Goal: Information Seeking & Learning: Learn about a topic

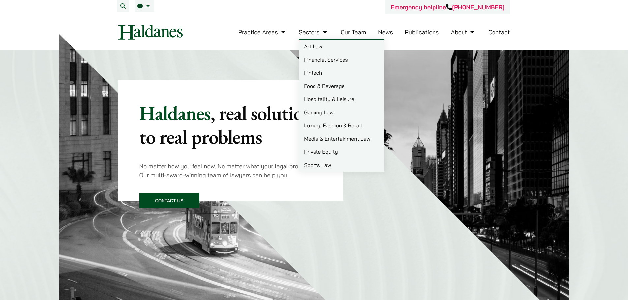
click at [311, 45] on link "Art Law" at bounding box center [341, 46] width 86 height 13
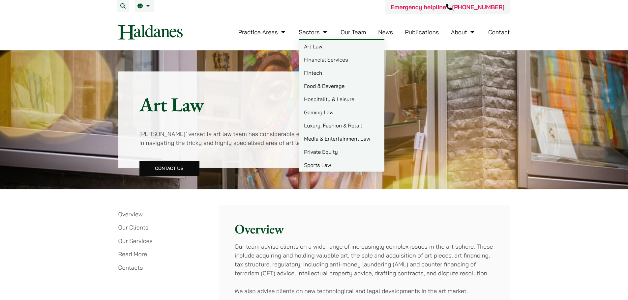
click at [317, 71] on link "Fintech" at bounding box center [341, 72] width 86 height 13
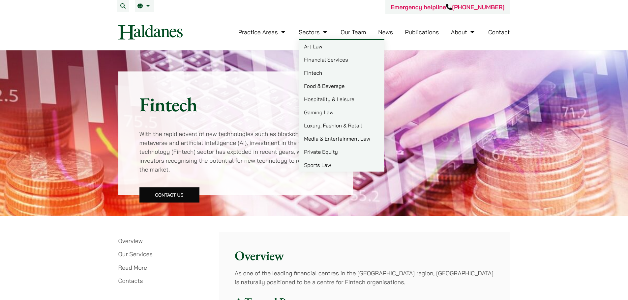
click at [354, 35] on link "Our Team" at bounding box center [352, 32] width 25 height 8
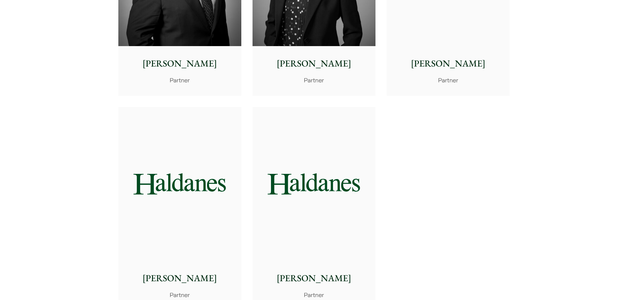
scroll to position [1384, 0]
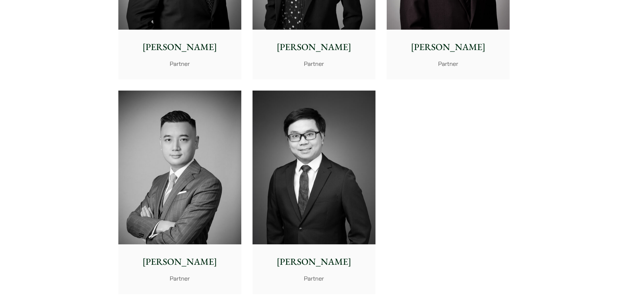
click at [330, 230] on img at bounding box center [313, 168] width 123 height 154
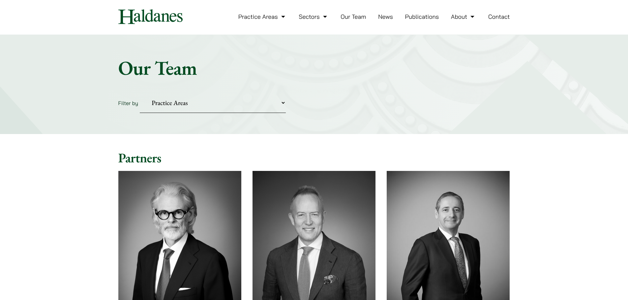
scroll to position [0, 0]
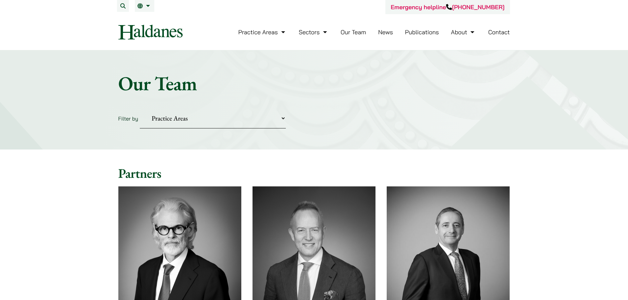
click at [383, 33] on link "News" at bounding box center [385, 32] width 15 height 8
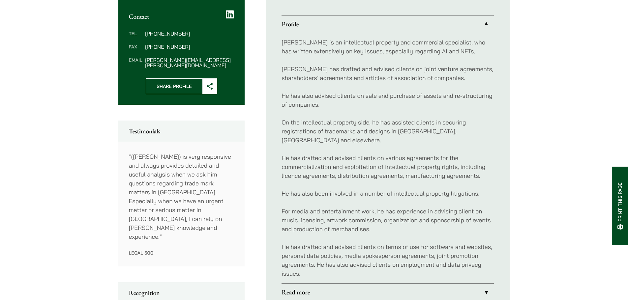
scroll to position [264, 0]
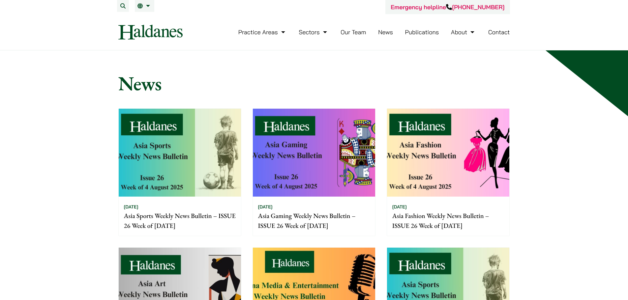
click at [222, 172] on img at bounding box center [180, 153] width 122 height 88
click at [410, 32] on link "Publications" at bounding box center [422, 32] width 34 height 8
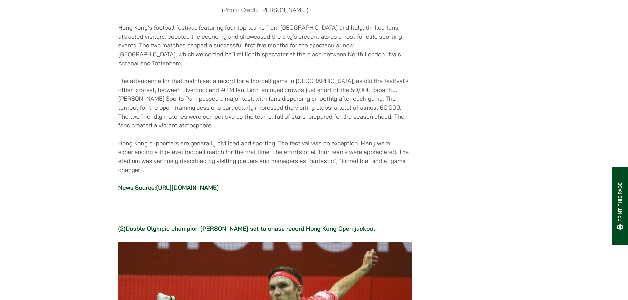
scroll to position [626, 0]
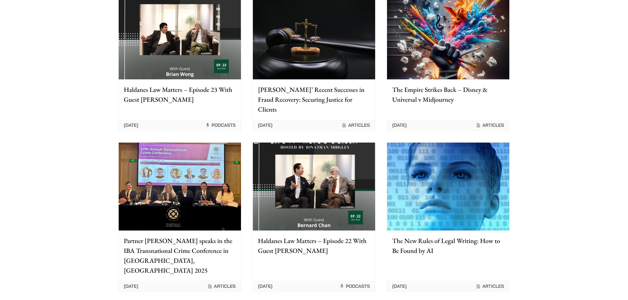
scroll to position [297, 0]
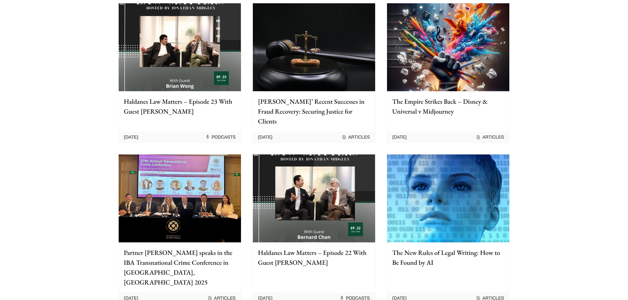
click at [178, 177] on img at bounding box center [180, 199] width 122 height 88
click at [320, 192] on img at bounding box center [314, 199] width 122 height 88
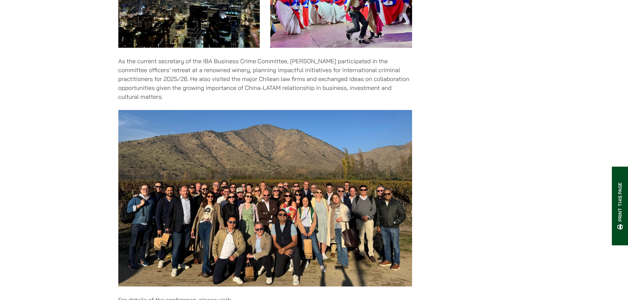
scroll to position [1054, 0]
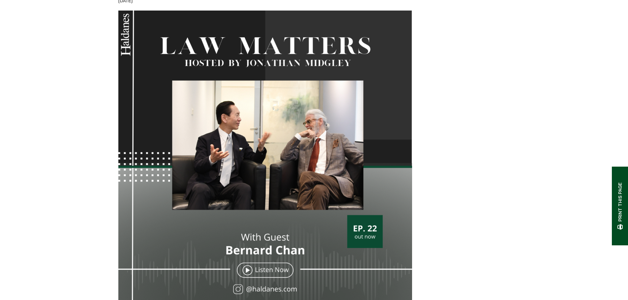
scroll to position [231, 0]
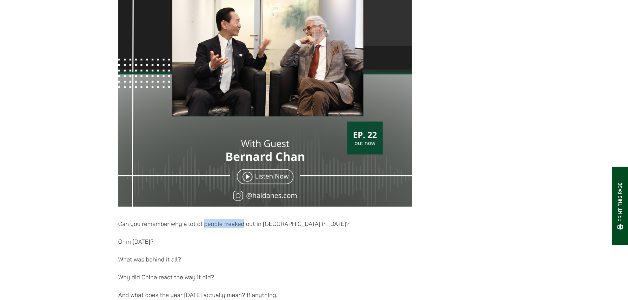
drag, startPoint x: 206, startPoint y: 224, endPoint x: 243, endPoint y: 226, distance: 37.9
click at [243, 226] on p "Can you remember why a lot of people freaked out in [GEOGRAPHIC_DATA] in [DATE]?" at bounding box center [265, 223] width 294 height 9
copy p "people freaked"
click at [382, 259] on p "What was behind it all?" at bounding box center [265, 259] width 294 height 9
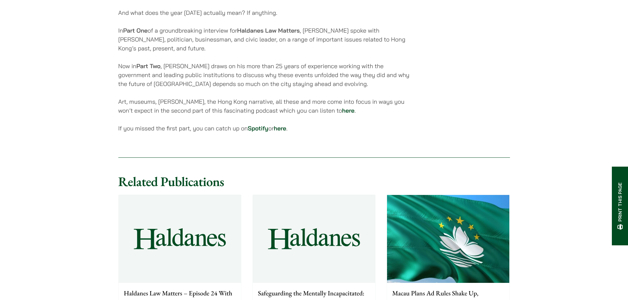
scroll to position [593, 0]
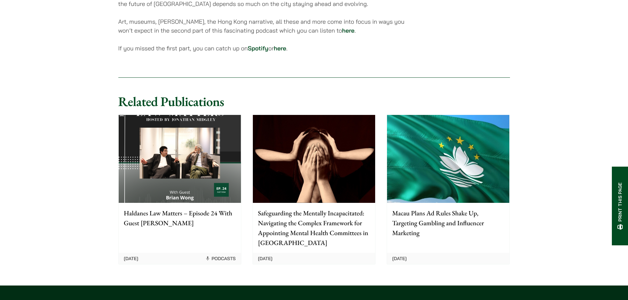
click at [195, 188] on img at bounding box center [180, 159] width 122 height 88
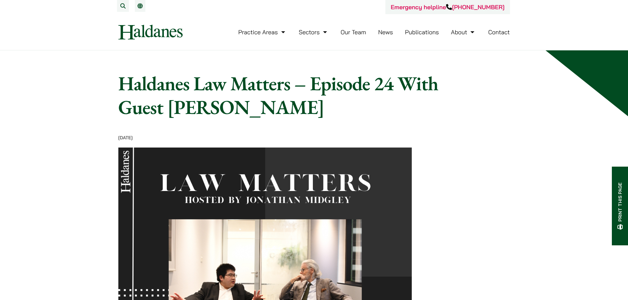
click at [383, 32] on link "News" at bounding box center [385, 32] width 15 height 8
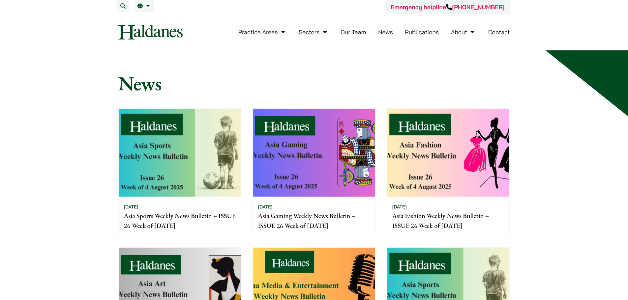
click at [418, 33] on link "Publications" at bounding box center [422, 32] width 34 height 8
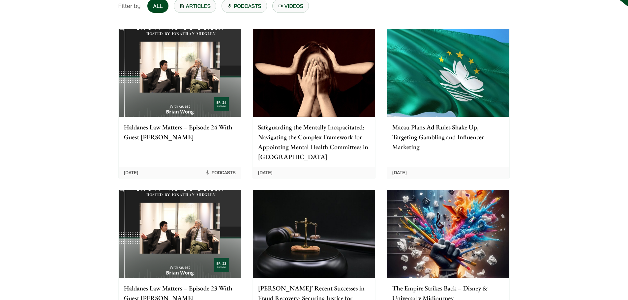
scroll to position [165, 0]
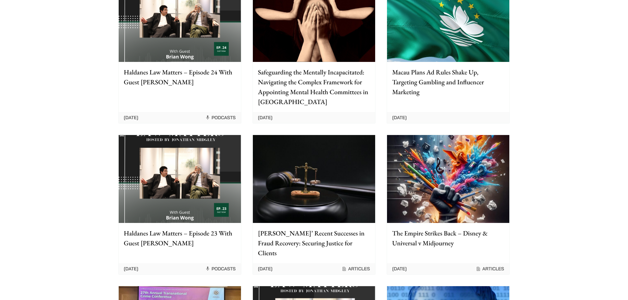
click at [466, 45] on img at bounding box center [448, 18] width 122 height 88
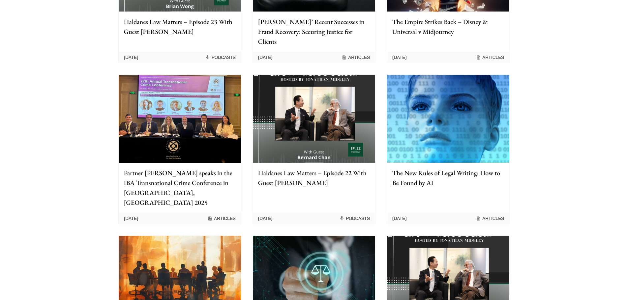
scroll to position [494, 0]
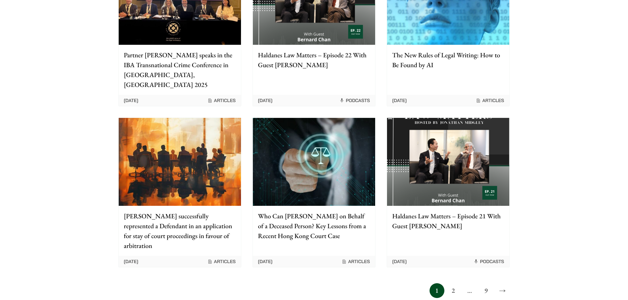
click at [454, 283] on link "2" at bounding box center [452, 290] width 15 height 15
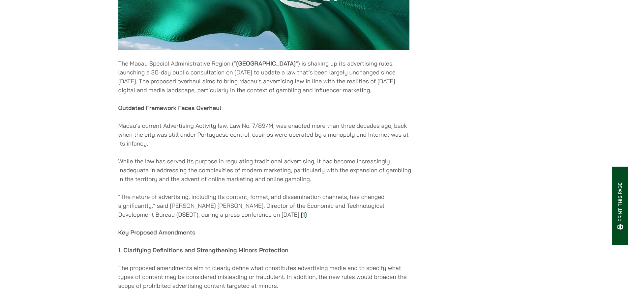
scroll to position [428, 0]
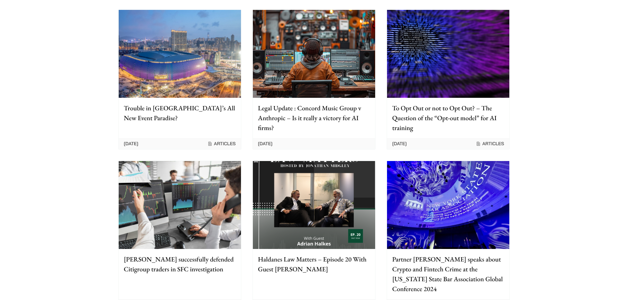
scroll to position [132, 0]
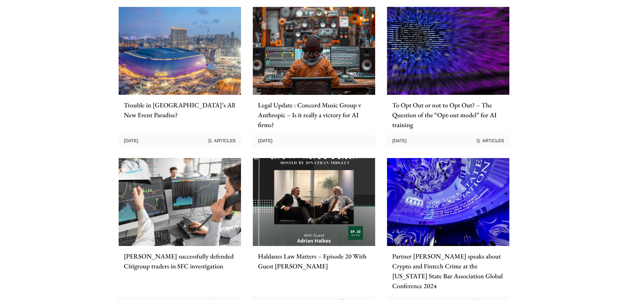
click at [322, 205] on img at bounding box center [314, 202] width 122 height 88
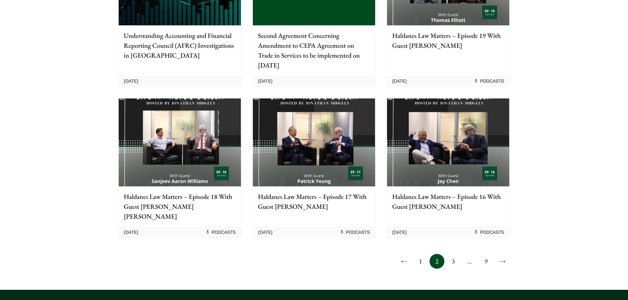
scroll to position [527, 0]
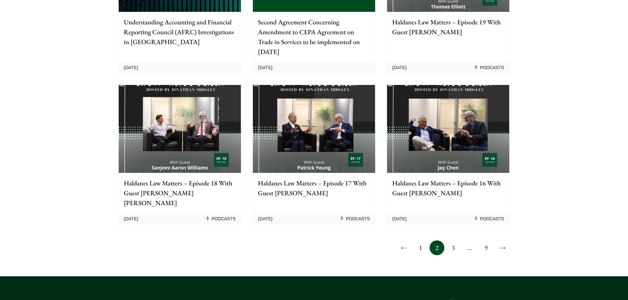
click at [338, 178] on p "Haldanes Law Matters – Episode 17 With Guest [PERSON_NAME]" at bounding box center [314, 188] width 112 height 20
click at [499, 241] on link "→" at bounding box center [502, 248] width 15 height 15
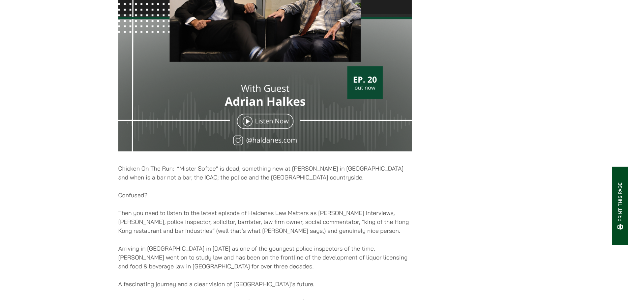
scroll to position [297, 0]
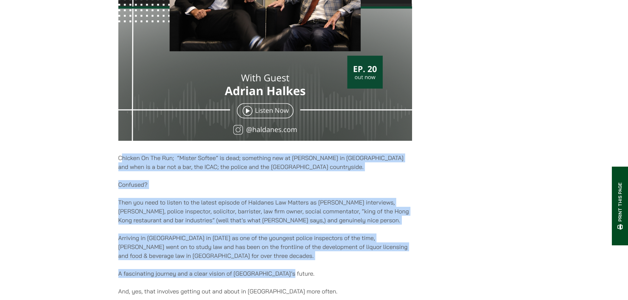
drag, startPoint x: 120, startPoint y: 157, endPoint x: 294, endPoint y: 275, distance: 210.1
click at [294, 275] on div "27/03/2025 Chicken On The Run; “Mister Softee” is dead; something new at McDona…" at bounding box center [265, 80] width 294 height 484
copy div "hicken On The Run; “Mister Softee” is dead; something new at McDonald’s in Admi…"
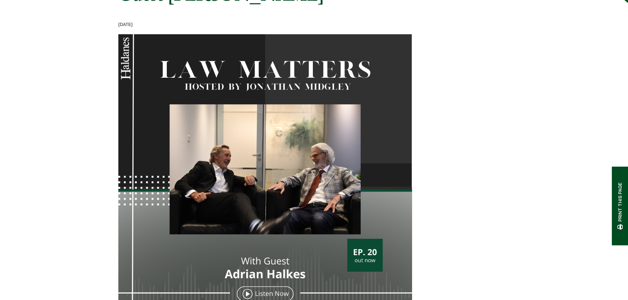
scroll to position [99, 0]
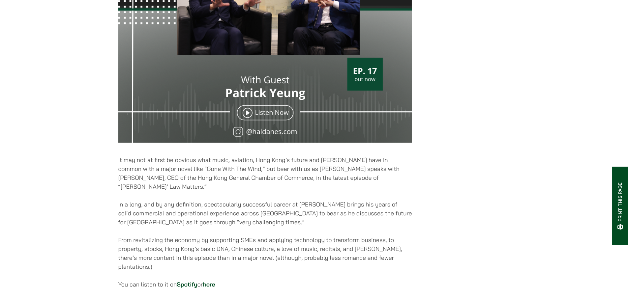
scroll to position [297, 0]
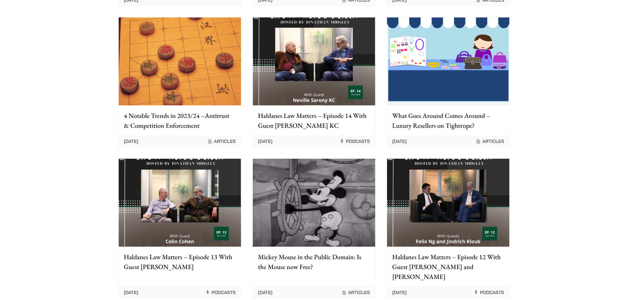
scroll to position [461, 0]
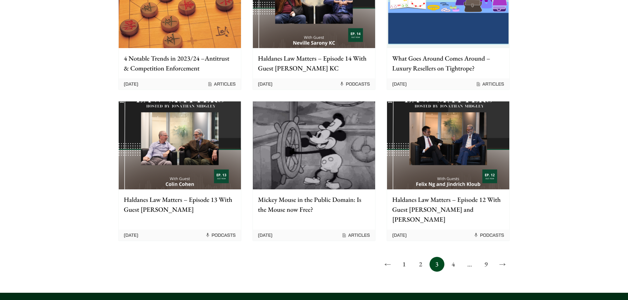
click at [467, 161] on img at bounding box center [448, 145] width 122 height 88
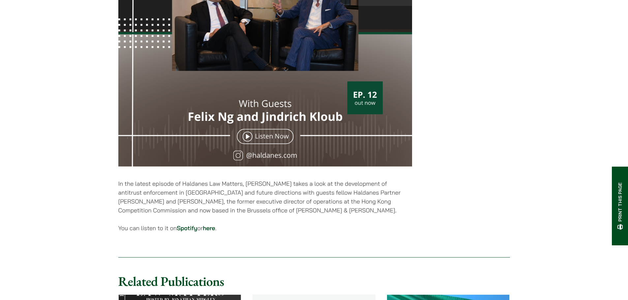
scroll to position [362, 0]
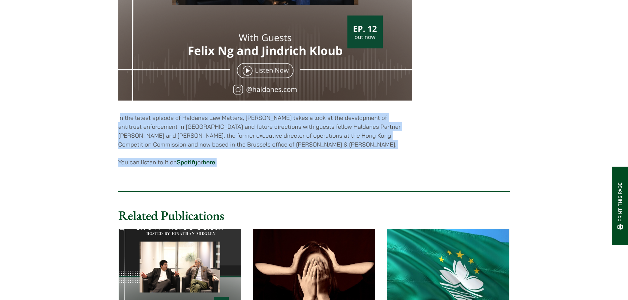
drag, startPoint x: 120, startPoint y: 93, endPoint x: 314, endPoint y: 130, distance: 197.5
copy div "n the latest episode of Haldanes Law Matters, Jonathan Midgley takes a look at …"
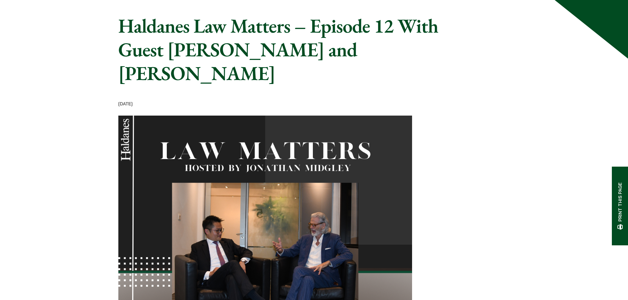
scroll to position [0, 0]
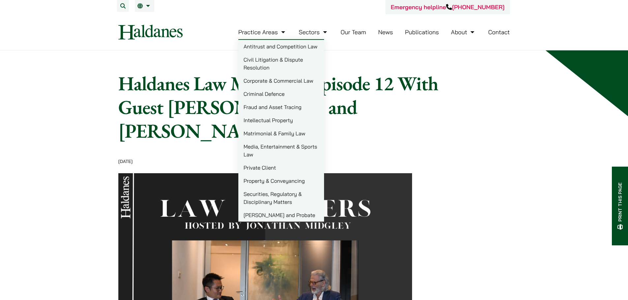
click at [268, 34] on link "Practice Areas" at bounding box center [262, 32] width 48 height 8
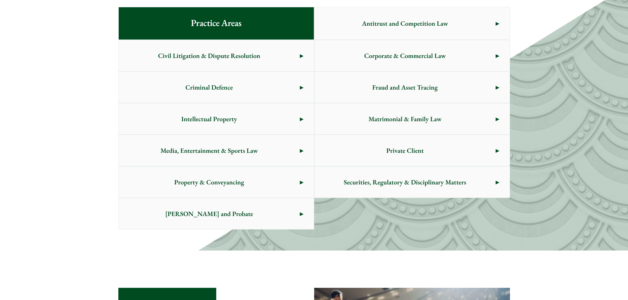
scroll to position [305, 0]
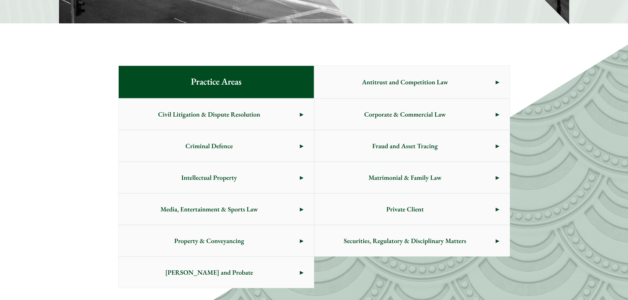
click at [245, 210] on span "Media, Entertainment & Sports Law" at bounding box center [209, 209] width 181 height 31
click at [242, 107] on span "Civil Litigation & Dispute Resolution" at bounding box center [209, 114] width 181 height 31
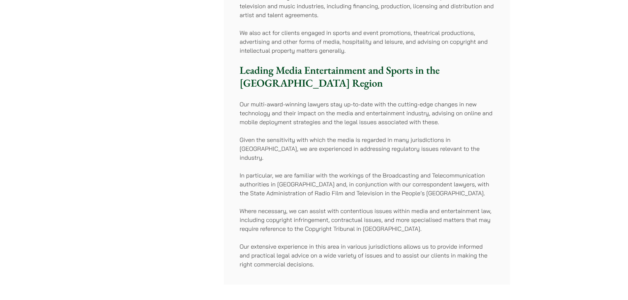
scroll to position [428, 0]
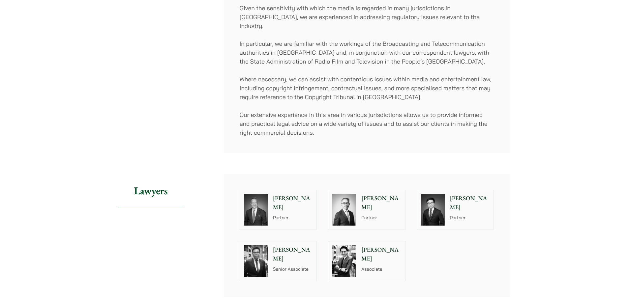
click at [256, 245] on img at bounding box center [256, 261] width 24 height 32
click at [253, 203] on img at bounding box center [256, 210] width 24 height 32
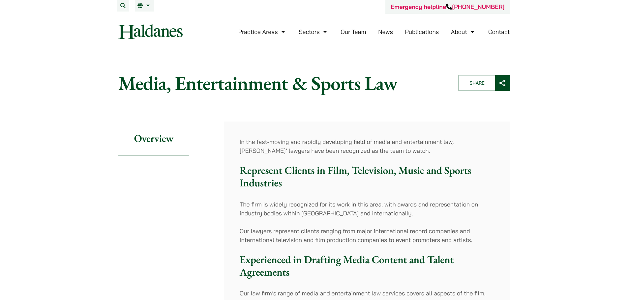
scroll to position [0, 0]
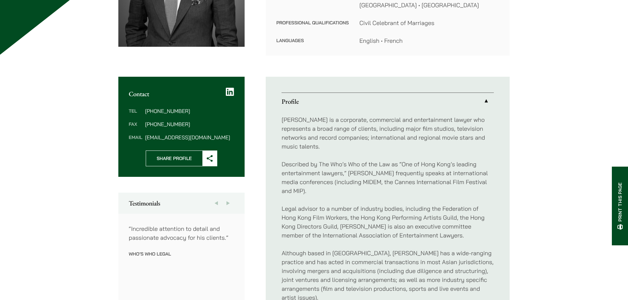
scroll to position [264, 0]
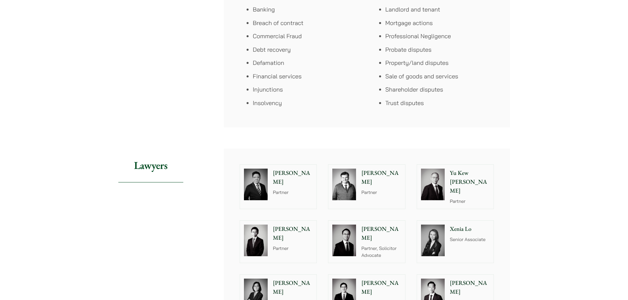
scroll to position [560, 0]
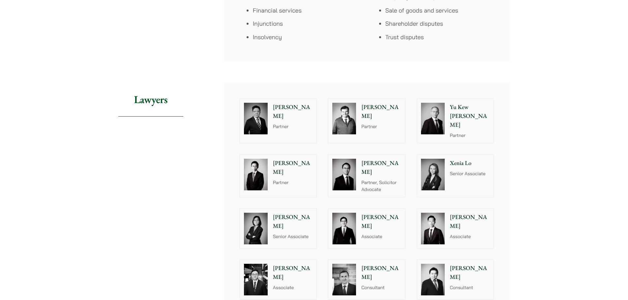
click at [264, 222] on img at bounding box center [256, 229] width 24 height 32
click at [347, 216] on img at bounding box center [344, 229] width 24 height 32
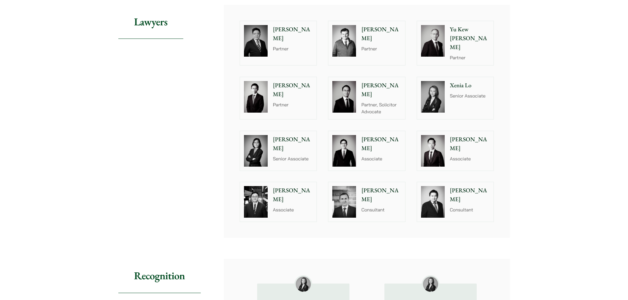
scroll to position [626, 0]
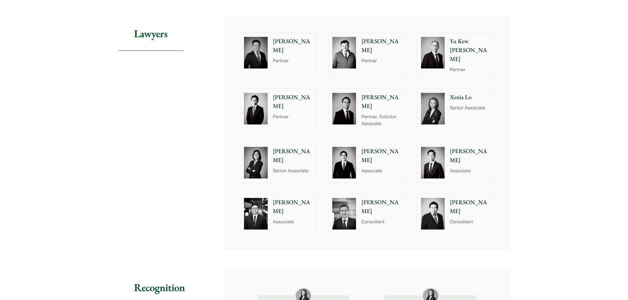
click at [430, 150] on img at bounding box center [433, 163] width 24 height 32
click at [466, 213] on div "Leland Chu Consultant" at bounding box center [470, 214] width 45 height 40
click at [351, 205] on img at bounding box center [344, 214] width 24 height 32
click at [274, 218] on p "Associate" at bounding box center [293, 221] width 40 height 7
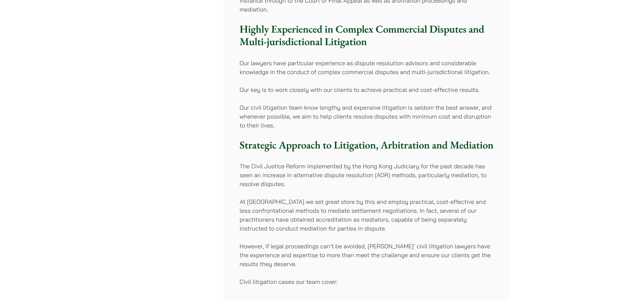
scroll to position [99, 0]
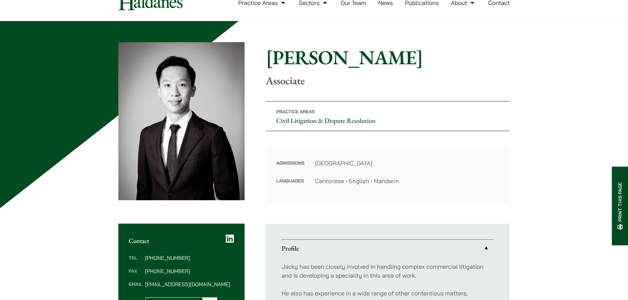
scroll to position [99, 0]
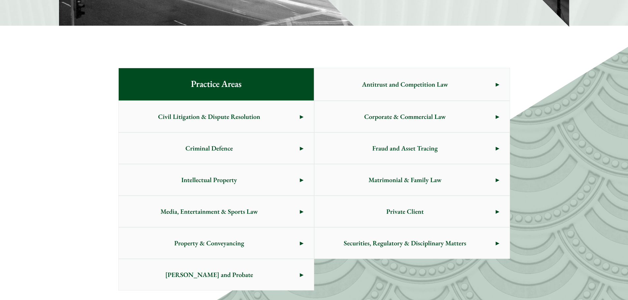
scroll to position [305, 0]
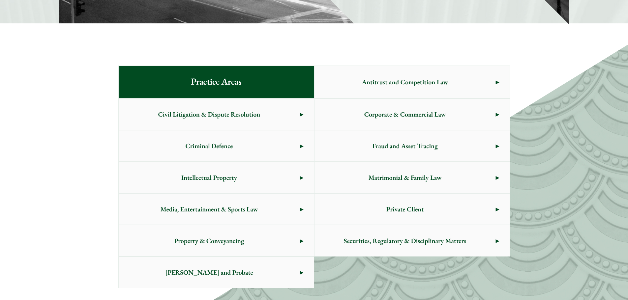
click at [219, 173] on span "Intellectual Property" at bounding box center [209, 177] width 181 height 31
click at [223, 143] on span "Criminal Defence" at bounding box center [209, 145] width 181 height 31
click at [482, 182] on span "Matrimonial & Family Law" at bounding box center [404, 177] width 181 height 31
click at [417, 182] on span "Matrimonial & Family Law" at bounding box center [404, 177] width 181 height 31
click at [430, 238] on span "Securities, Regulatory & Disciplinary Matters" at bounding box center [404, 240] width 181 height 31
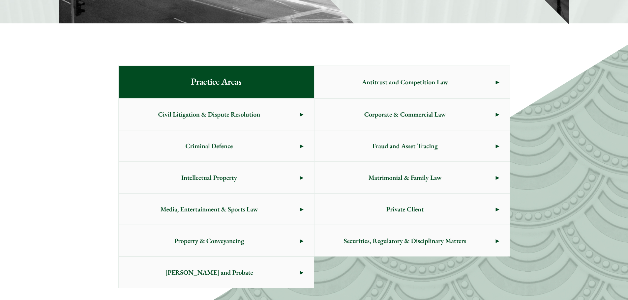
click at [233, 277] on span "[PERSON_NAME] and Probate" at bounding box center [209, 272] width 181 height 31
click at [247, 248] on span "Property & Conveyancing" at bounding box center [209, 240] width 181 height 31
click at [232, 107] on span "Civil Litigation & Dispute Resolution" at bounding box center [209, 114] width 181 height 31
click at [383, 79] on span "Antitrust and Competition Law" at bounding box center [404, 82] width 181 height 31
click at [421, 114] on span "Corporate & Commercial Law" at bounding box center [404, 114] width 181 height 31
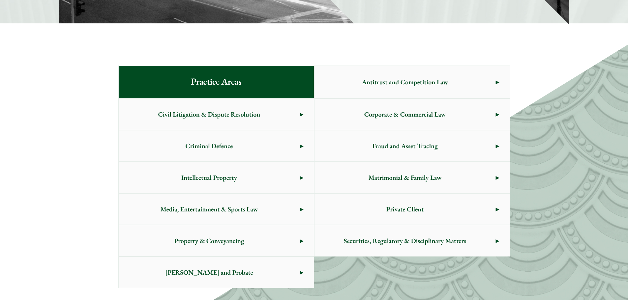
click at [448, 216] on span "Private Client" at bounding box center [404, 209] width 181 height 31
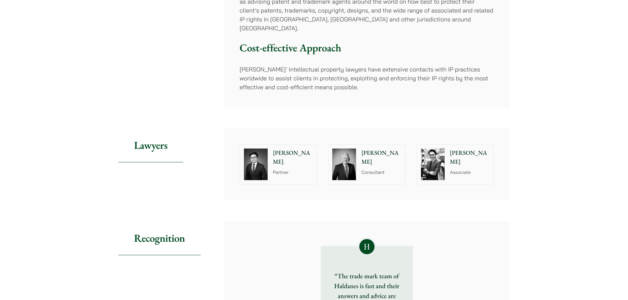
scroll to position [297, 0]
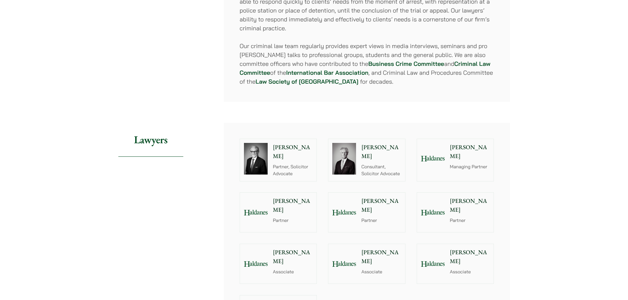
scroll to position [626, 0]
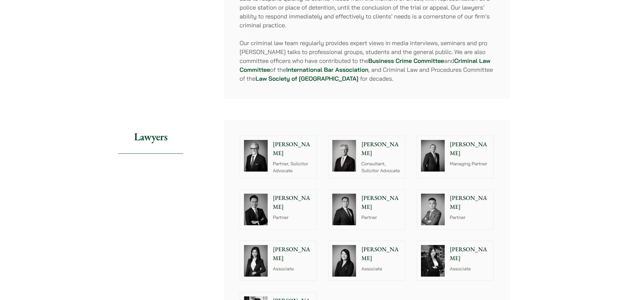
click at [256, 253] on img at bounding box center [256, 261] width 24 height 32
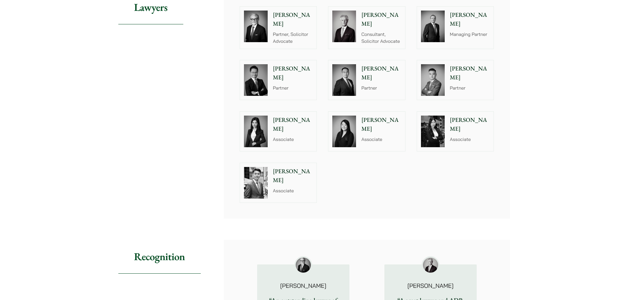
scroll to position [758, 0]
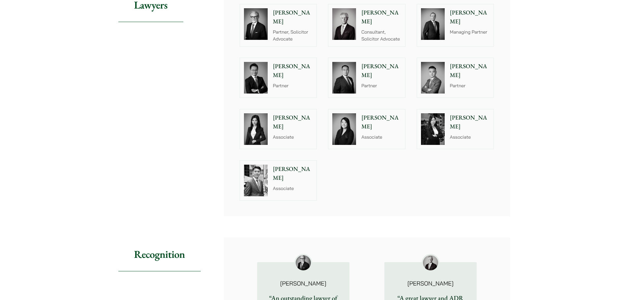
click at [435, 120] on img at bounding box center [433, 129] width 24 height 32
click at [266, 175] on img at bounding box center [256, 181] width 24 height 32
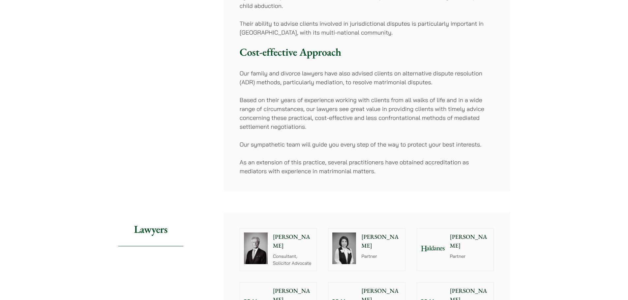
scroll to position [428, 0]
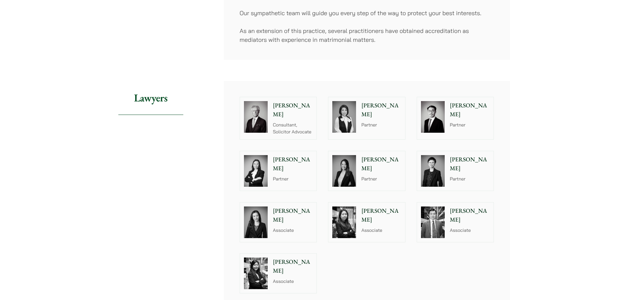
click at [266, 222] on img at bounding box center [256, 223] width 24 height 32
click at [347, 220] on img at bounding box center [344, 223] width 24 height 32
click at [439, 218] on img at bounding box center [433, 223] width 24 height 32
click at [263, 267] on img at bounding box center [256, 274] width 24 height 32
click at [244, 267] on img at bounding box center [256, 274] width 24 height 32
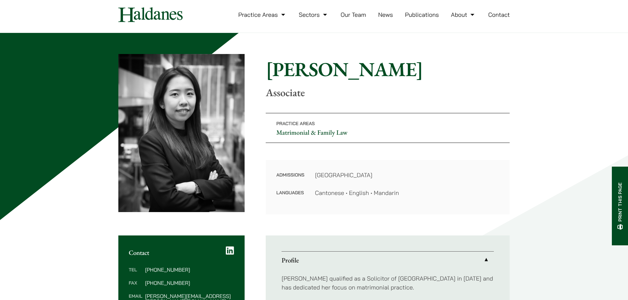
scroll to position [165, 0]
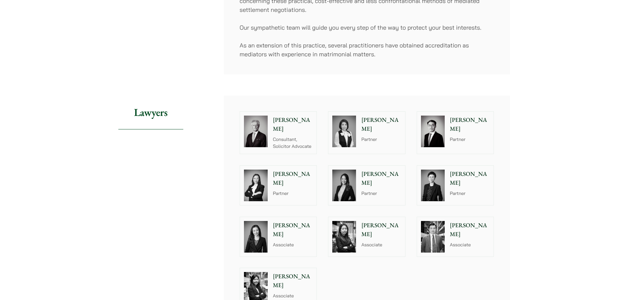
scroll to position [461, 0]
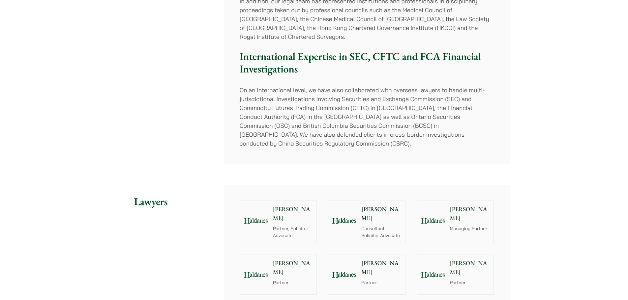
scroll to position [626, 0]
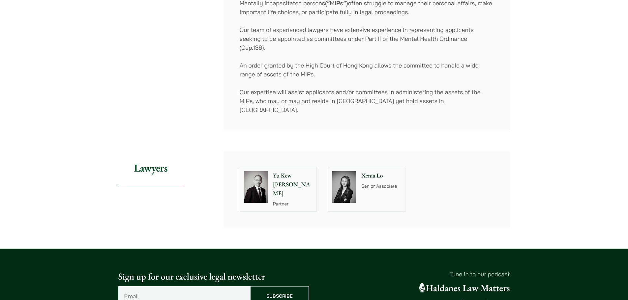
scroll to position [1384, 0]
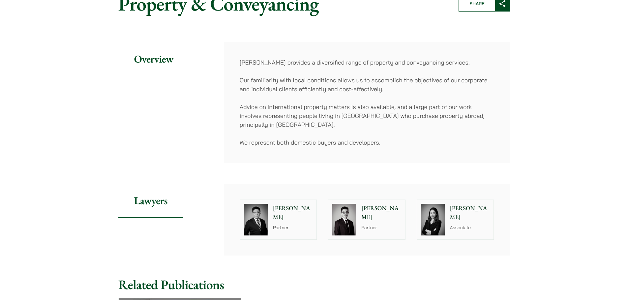
scroll to position [165, 0]
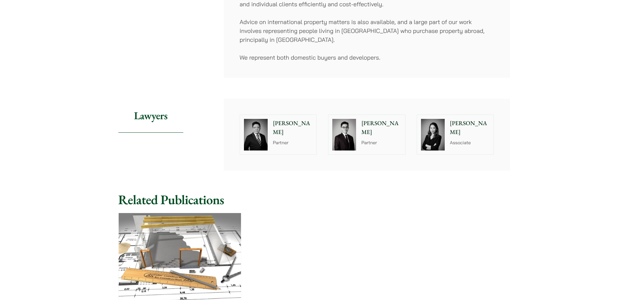
click at [431, 135] on img at bounding box center [433, 135] width 24 height 32
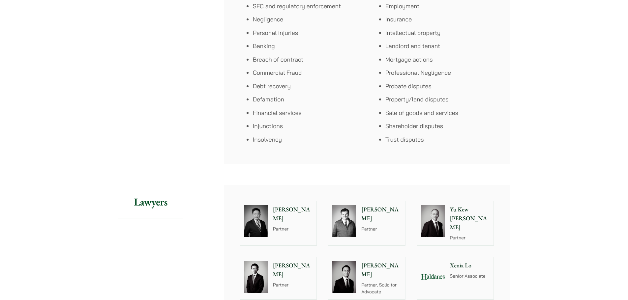
scroll to position [560, 0]
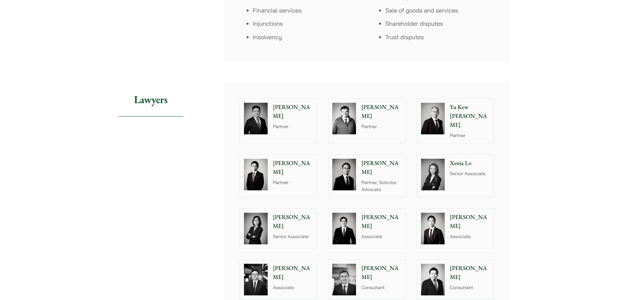
click at [261, 115] on img at bounding box center [256, 119] width 24 height 32
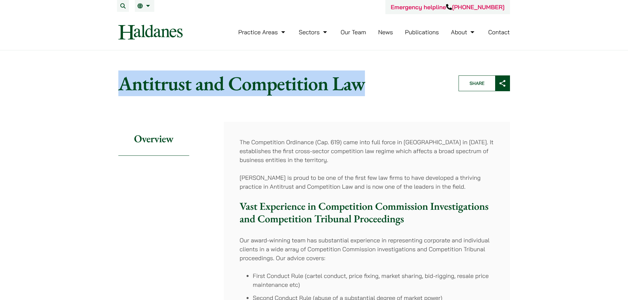
drag, startPoint x: 120, startPoint y: 84, endPoint x: 362, endPoint y: 98, distance: 242.6
click at [362, 98] on header "Home » Practice Areas » Antitrust and Competition Law Antitrust and Competition…" at bounding box center [314, 83] width 403 height 35
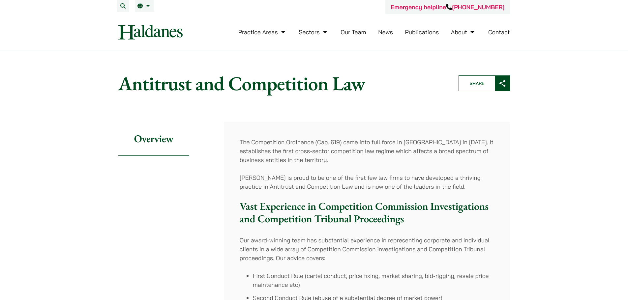
click at [319, 217] on strong "Vast Experience in Competition Commission Investigations and Competition Tribun…" at bounding box center [364, 212] width 249 height 26
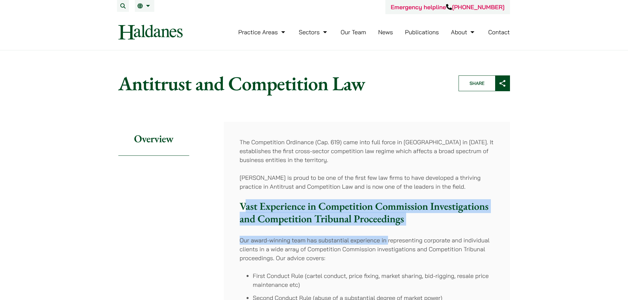
drag, startPoint x: 243, startPoint y: 205, endPoint x: 389, endPoint y: 227, distance: 147.2
click at [299, 201] on strong "Vast Experience in Competition Commission Investigations and Competition Tribun…" at bounding box center [364, 212] width 249 height 26
drag, startPoint x: 242, startPoint y: 205, endPoint x: 438, endPoint y: 224, distance: 197.3
click at [438, 224] on h3 "Vast Experience in Competition Commission Investigations and Competition Tribun…" at bounding box center [367, 212] width 254 height 25
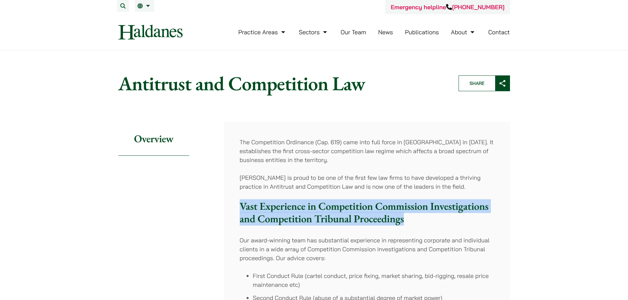
copy strong "Vast Experience in Competition Commission Investigations and Competition Tribun…"
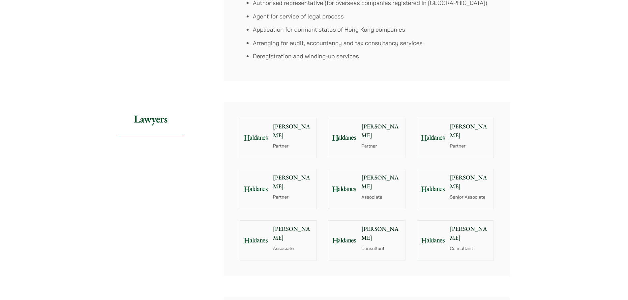
scroll to position [593, 0]
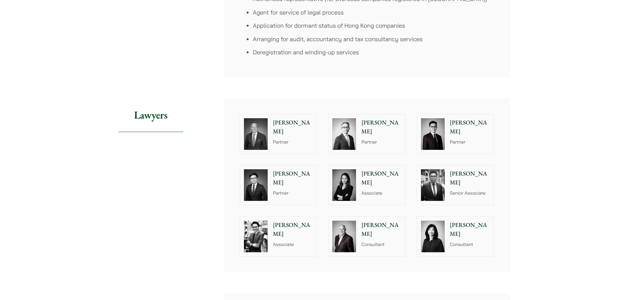
click at [443, 188] on img at bounding box center [433, 185] width 24 height 32
click at [446, 239] on div at bounding box center [433, 237] width 32 height 40
click at [437, 242] on img at bounding box center [433, 237] width 24 height 32
click at [358, 192] on div at bounding box center [344, 185] width 32 height 40
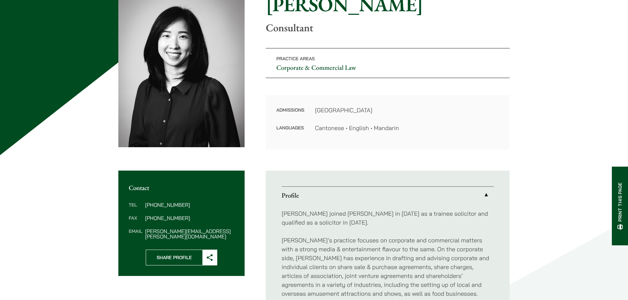
scroll to position [66, 0]
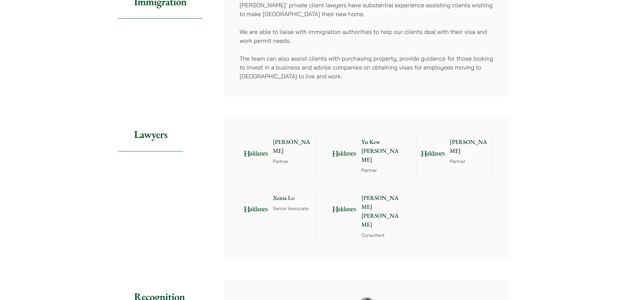
scroll to position [428, 0]
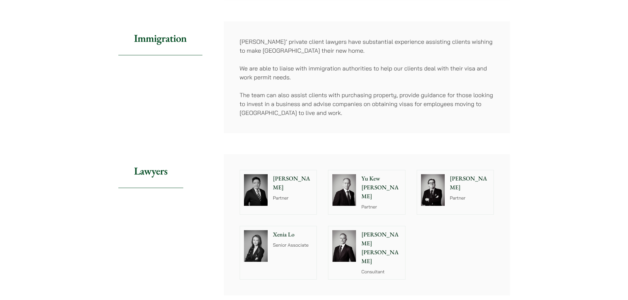
click at [368, 240] on p "Willem Jan Hoogland" at bounding box center [381, 248] width 40 height 36
click at [469, 194] on div "William Ahern Partner" at bounding box center [470, 192] width 45 height 44
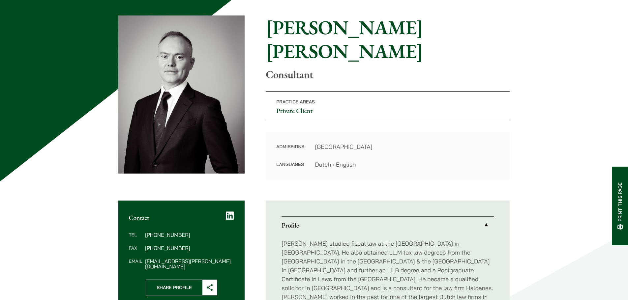
scroll to position [66, 0]
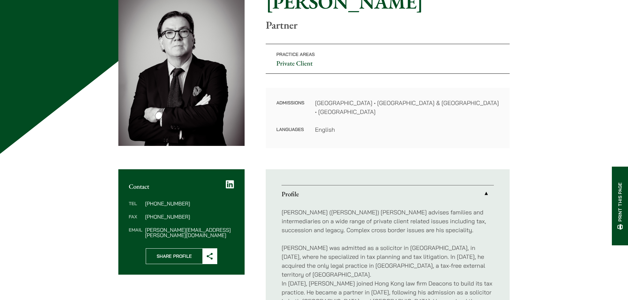
scroll to position [99, 0]
